Goal: Find specific page/section: Find specific page/section

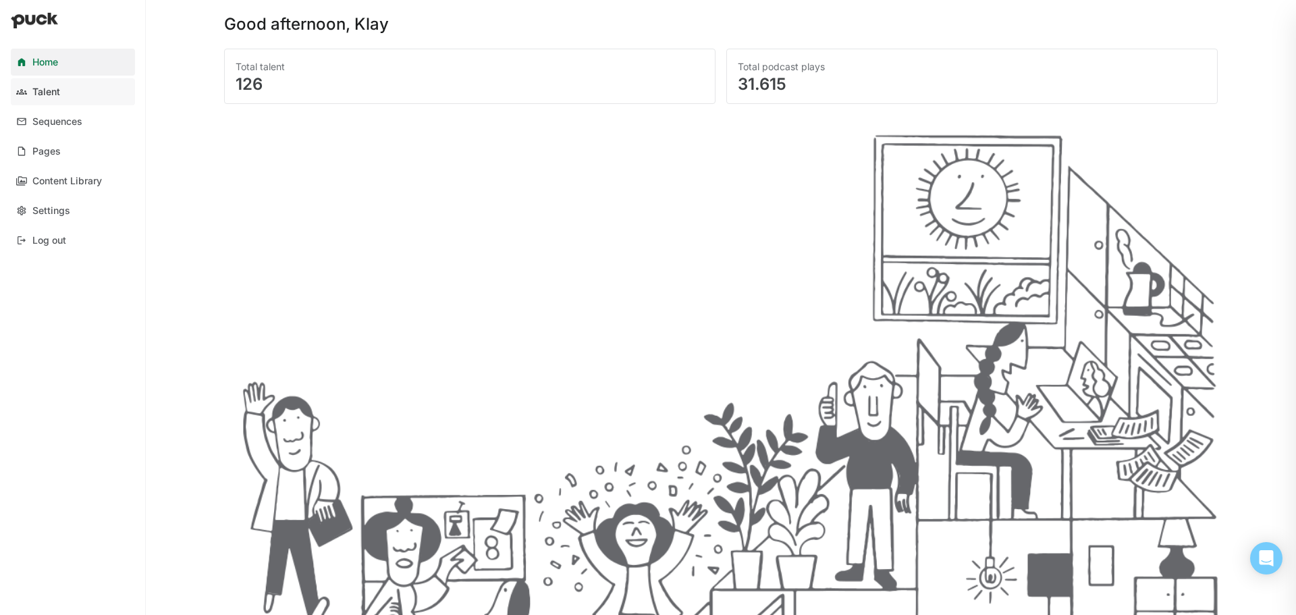
click at [53, 97] on div "Talent" at bounding box center [46, 91] width 28 height 11
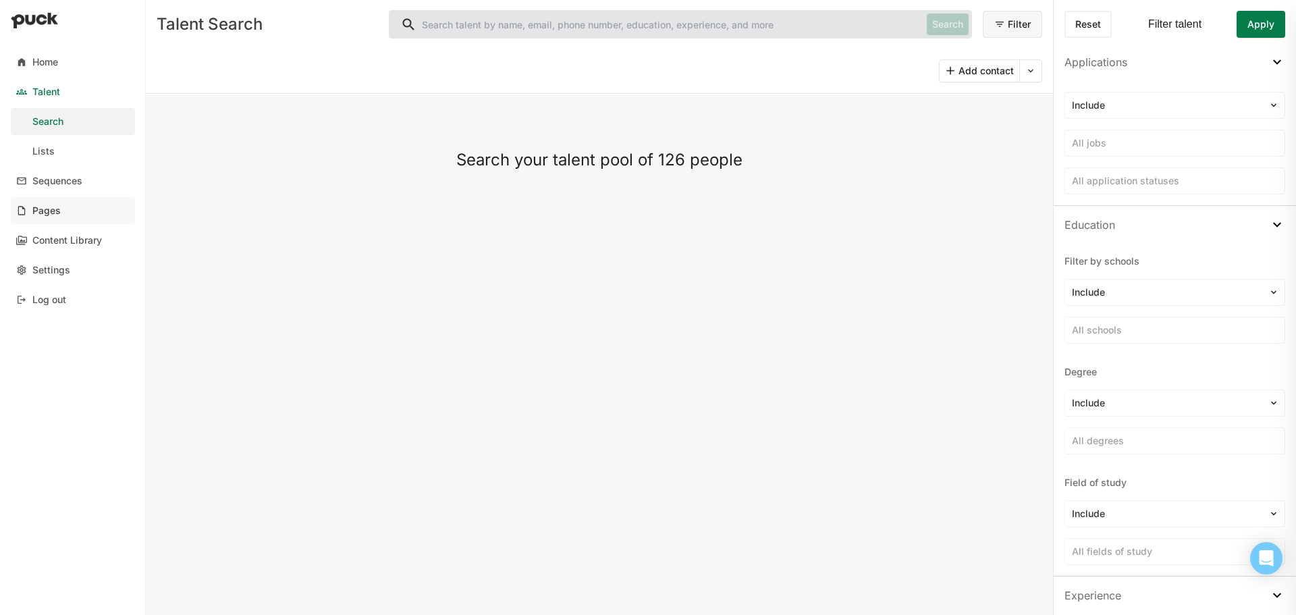
click at [30, 207] on link "Pages" at bounding box center [73, 210] width 124 height 27
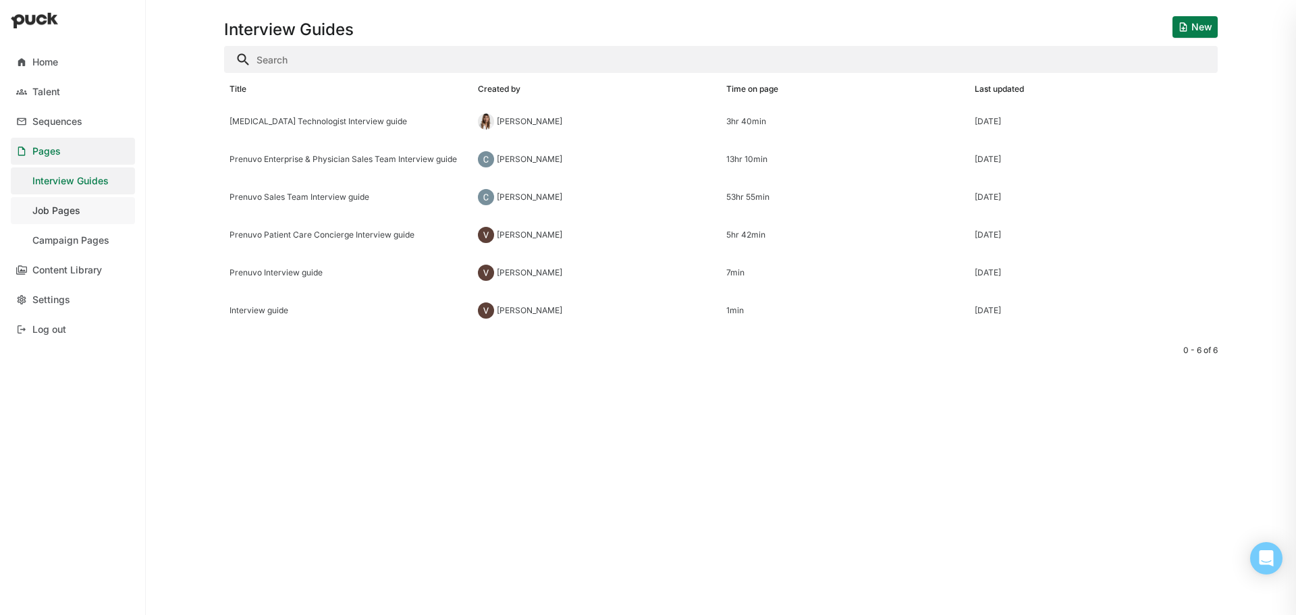
click at [55, 207] on div "Job Pages" at bounding box center [56, 210] width 48 height 11
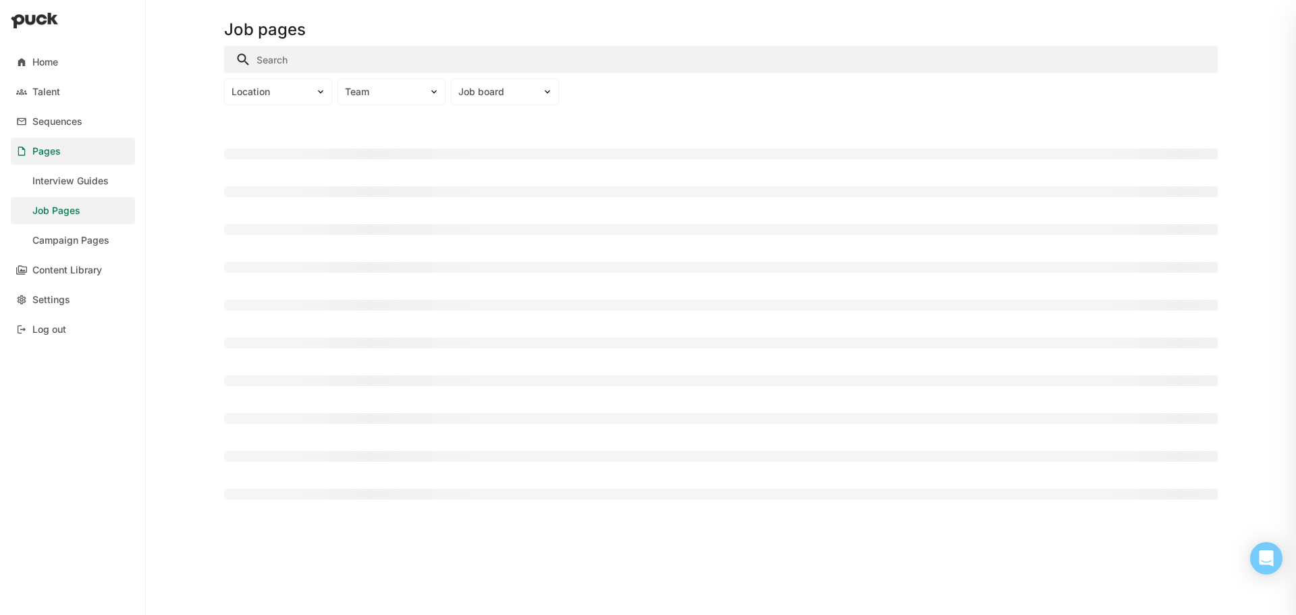
click at [362, 58] on input "Search" at bounding box center [721, 59] width 994 height 27
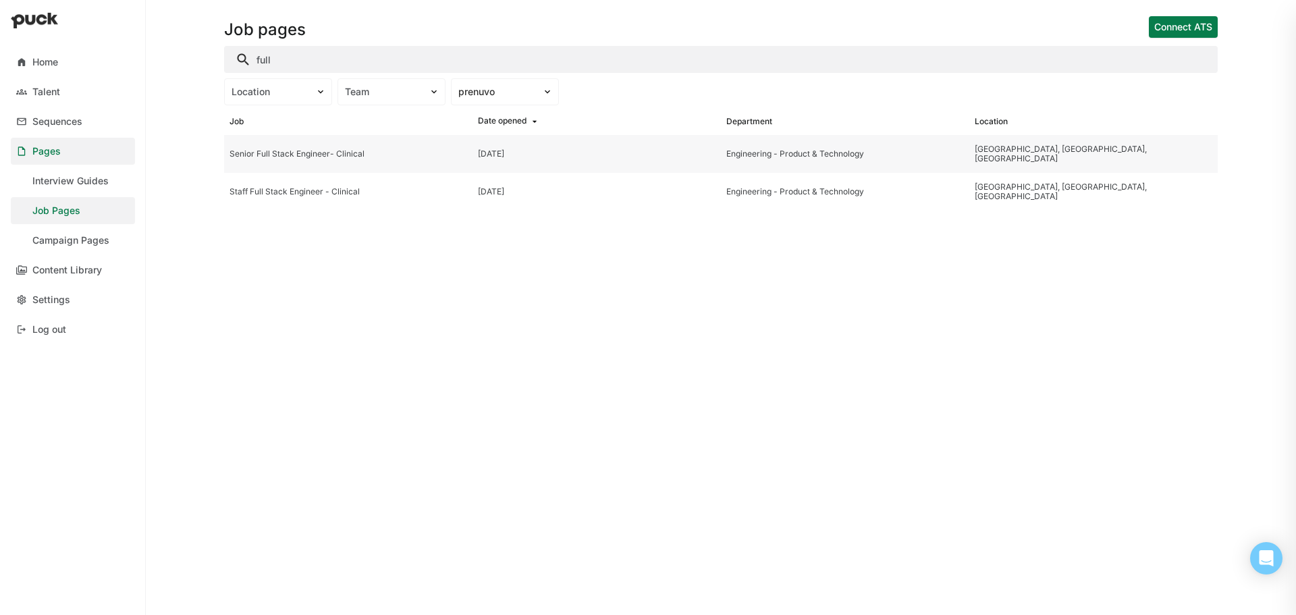
type input "full"
click at [301, 160] on div "Senior Full Stack Engineer- Clinical" at bounding box center [348, 154] width 248 height 38
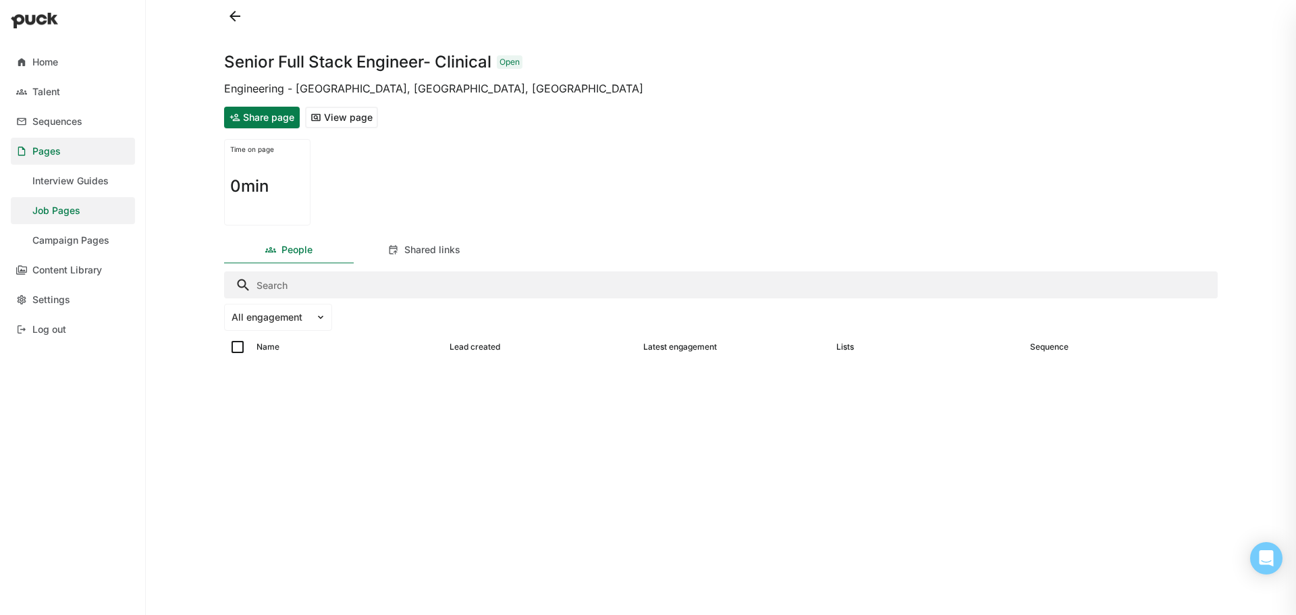
click at [317, 116] on button "View page" at bounding box center [341, 118] width 73 height 22
